Goal: Task Accomplishment & Management: Complete application form

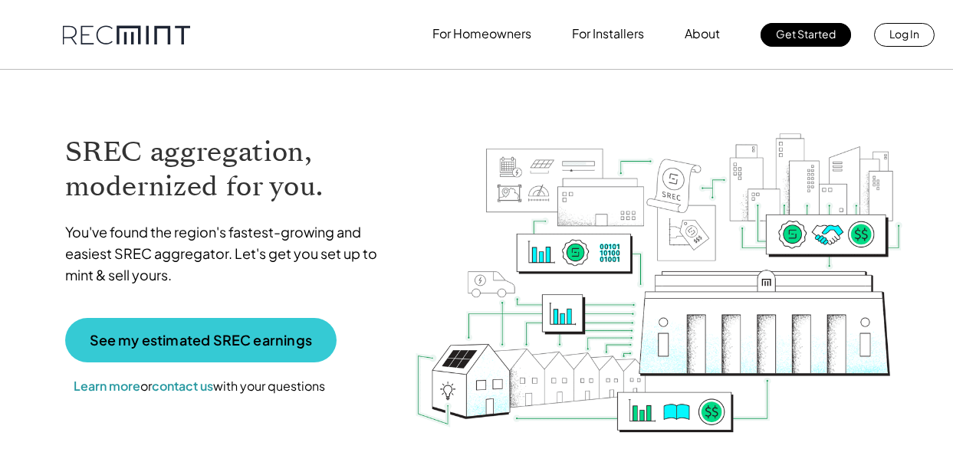
click at [232, 321] on link "See my estimated SREC earnings" at bounding box center [200, 340] width 271 height 44
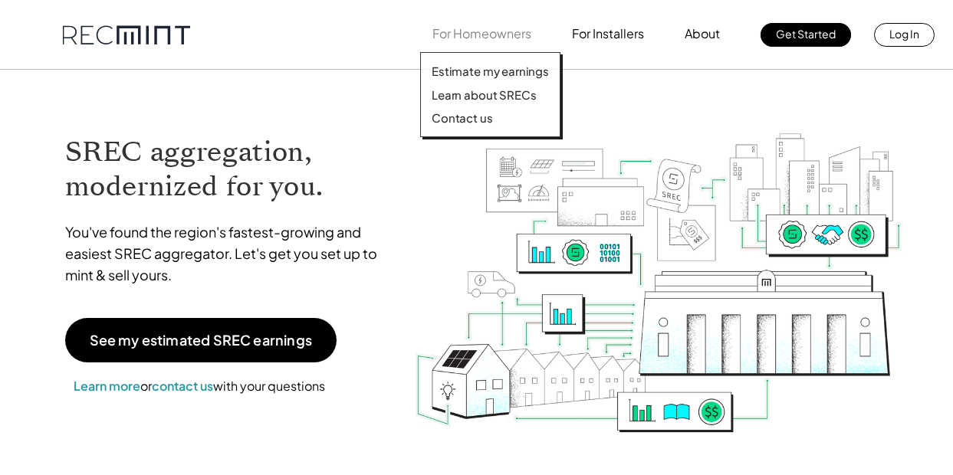
click at [472, 31] on p "For Homeowners" at bounding box center [481, 33] width 99 height 21
